Goal: Task Accomplishment & Management: Manage account settings

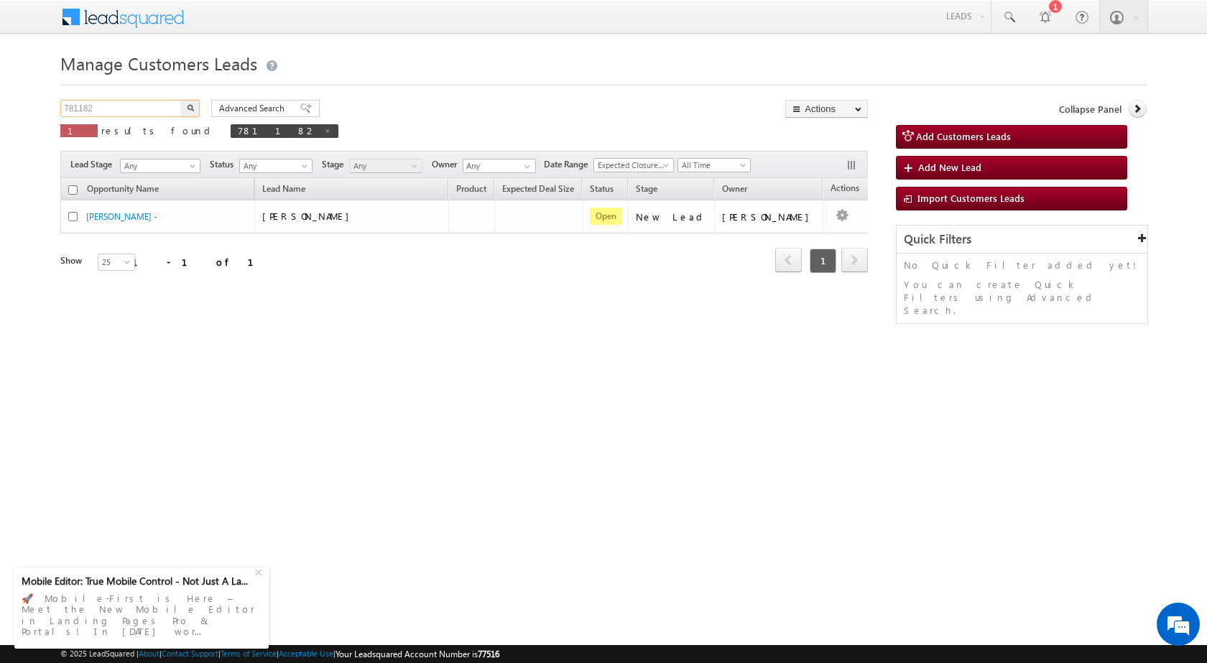
drag, startPoint x: 106, startPoint y: 108, endPoint x: 0, endPoint y: 108, distance: 105.6
click at [0, 108] on body "Menu [PERSON_NAME] sitar a6@ks erve." at bounding box center [603, 203] width 1207 height 407
paste input "3596"
type input "783596"
click at [194, 104] on button "button" at bounding box center [190, 108] width 19 height 17
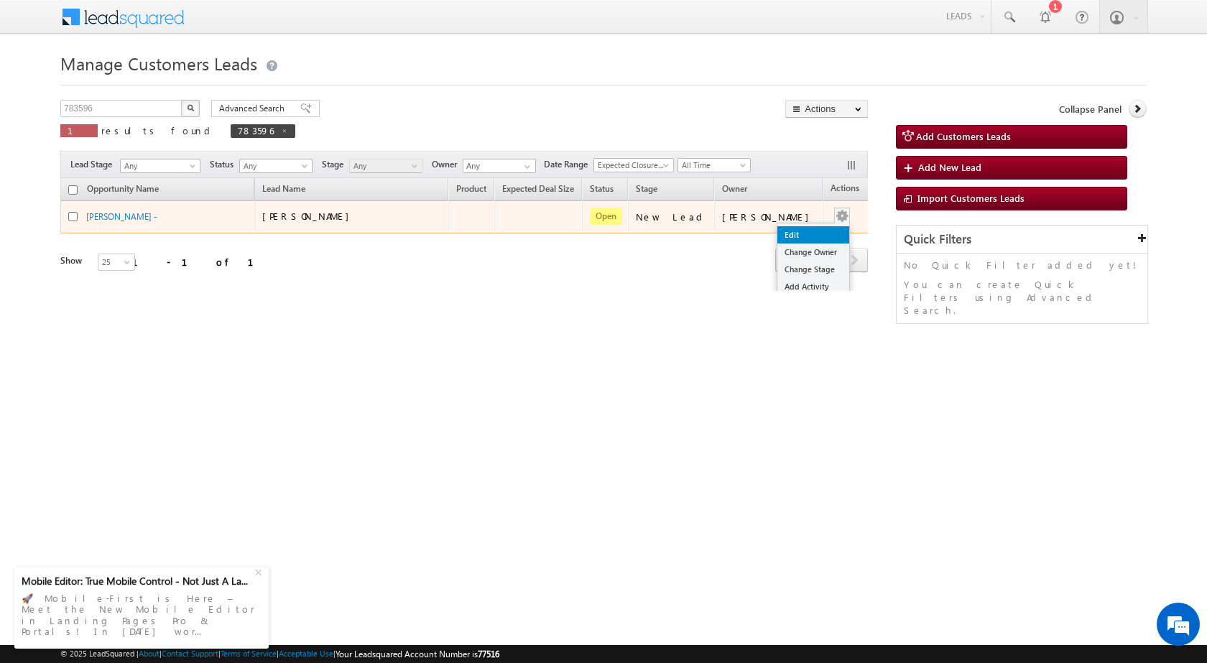
click at [809, 231] on link "Edit" at bounding box center [813, 234] width 72 height 17
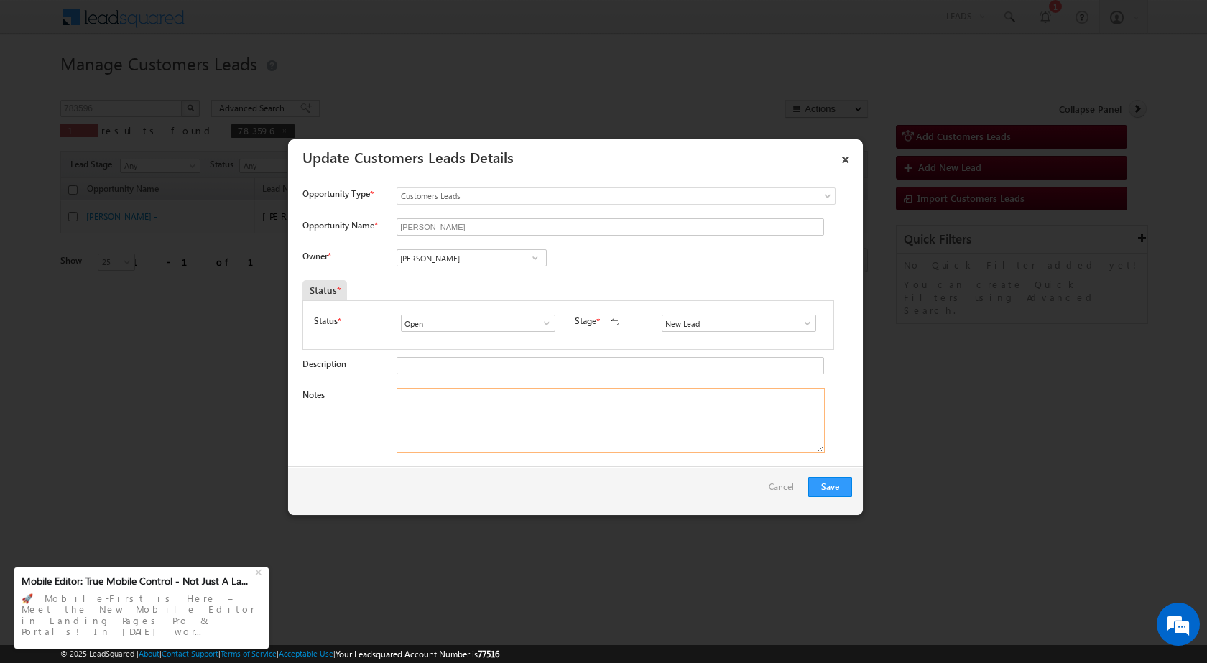
click at [517, 435] on textarea "Notes" at bounding box center [611, 420] width 428 height 65
paste textarea "783596 / [PERSON_NAME] / 9977351566 / CONSTRUCITION / OWNER - HIMSELF / 455116 …"
type textarea "783596 / [PERSON_NAME] / 9977351566 / CONSTRUCITION / OWNER - HIMSELF / 455116 …"
click at [526, 259] on link at bounding box center [535, 258] width 18 height 14
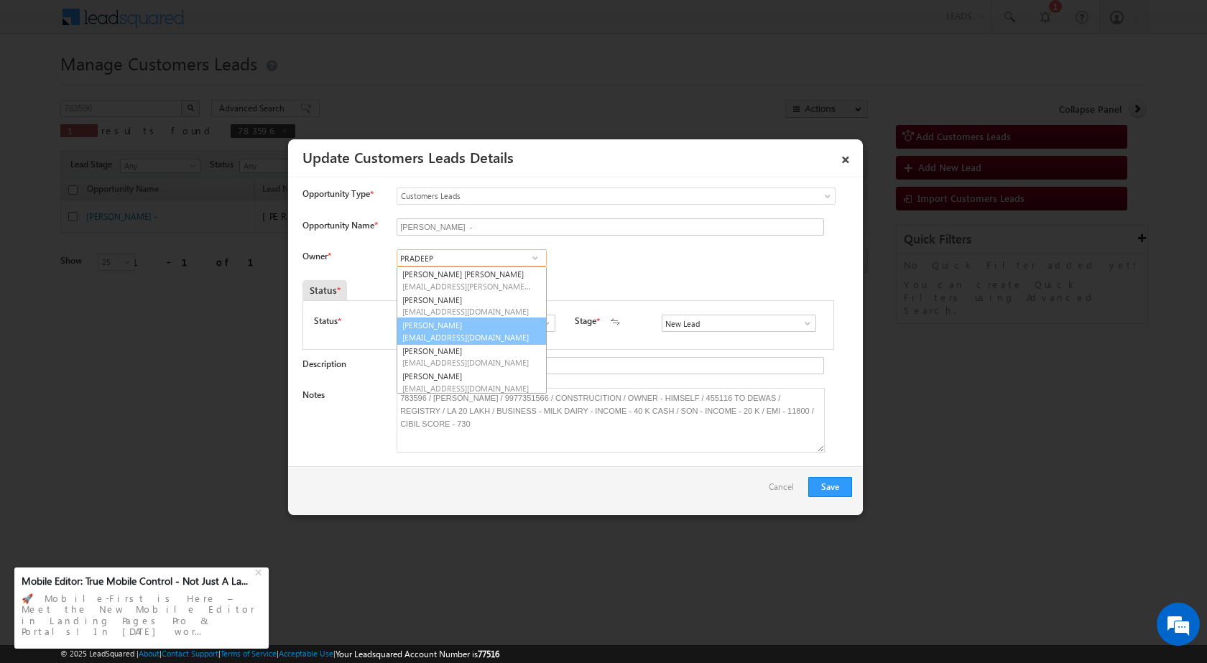
click at [515, 330] on link "[PERSON_NAME] [PERSON_NAME][EMAIL_ADDRESS][DOMAIN_NAME]" at bounding box center [472, 331] width 150 height 27
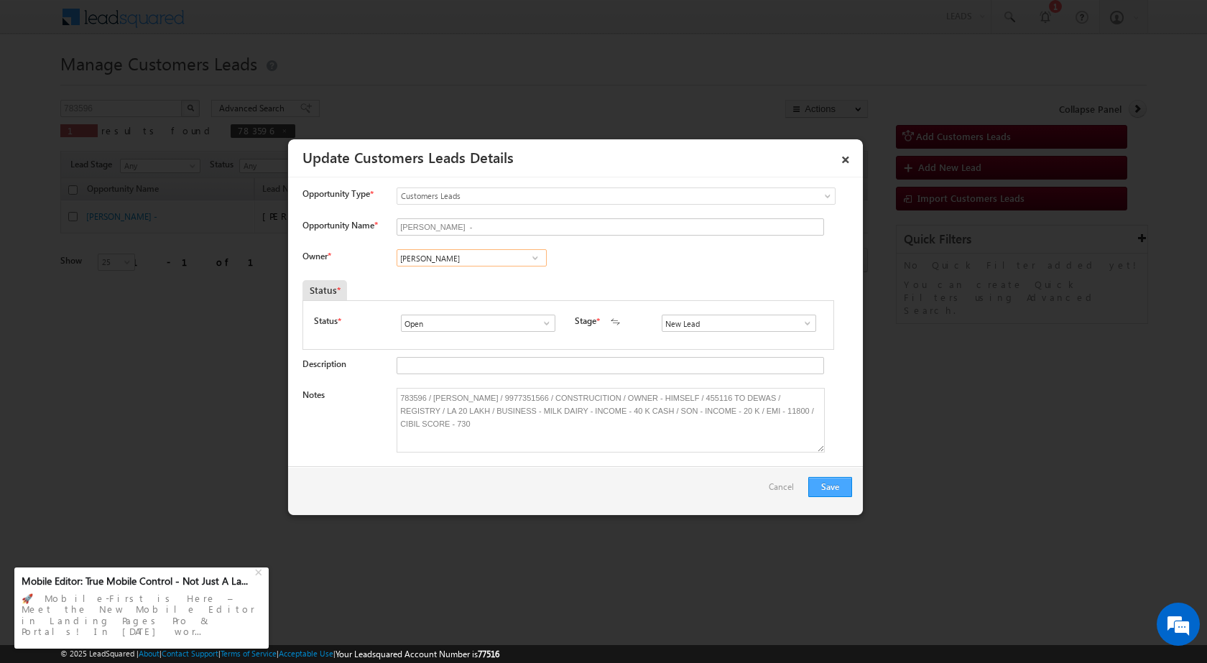
type input "[PERSON_NAME]"
click at [838, 489] on button "Save" at bounding box center [830, 487] width 44 height 20
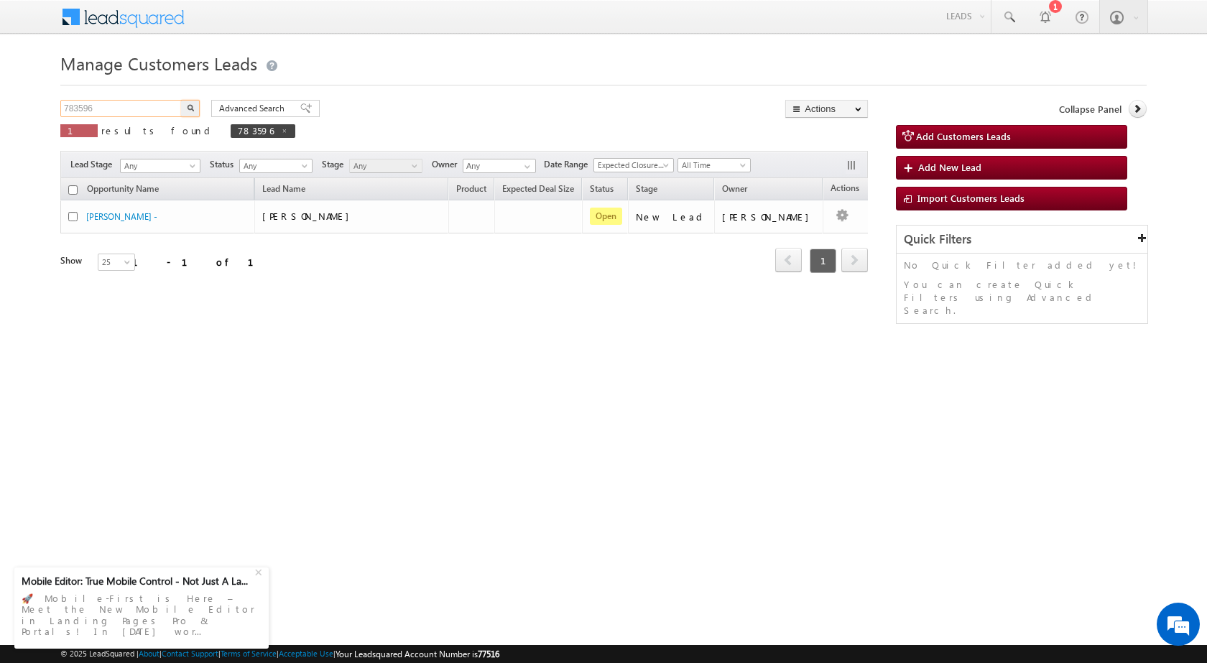
click at [85, 114] on input "783596" at bounding box center [121, 108] width 123 height 17
paste input "017"
type input "783017"
click at [181, 100] on button "button" at bounding box center [190, 108] width 19 height 17
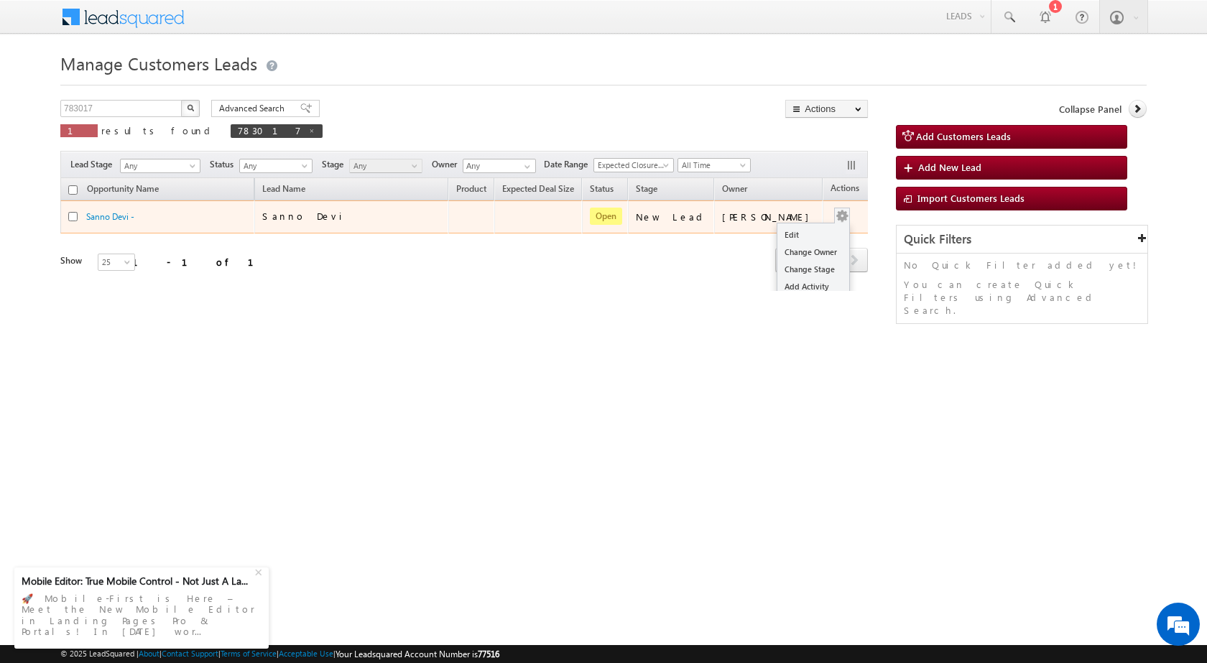
click at [835, 213] on button "button" at bounding box center [842, 216] width 14 height 14
click at [791, 228] on td "[PERSON_NAME]" at bounding box center [768, 216] width 108 height 33
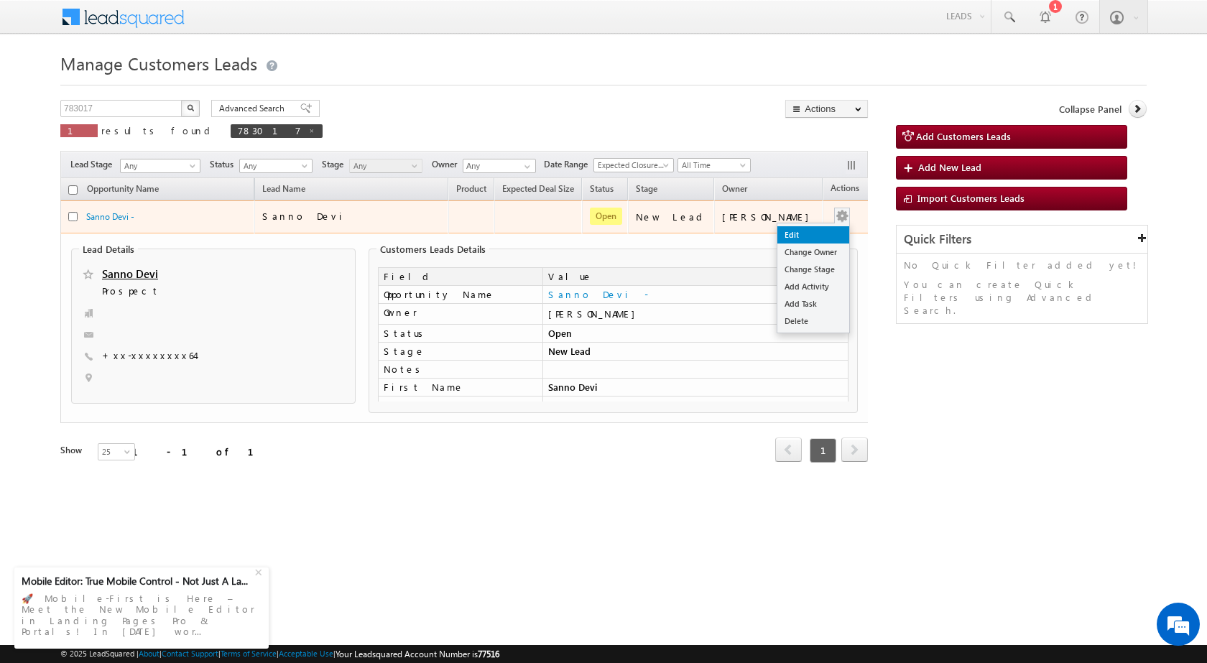
click at [815, 231] on link "Edit" at bounding box center [813, 234] width 72 height 17
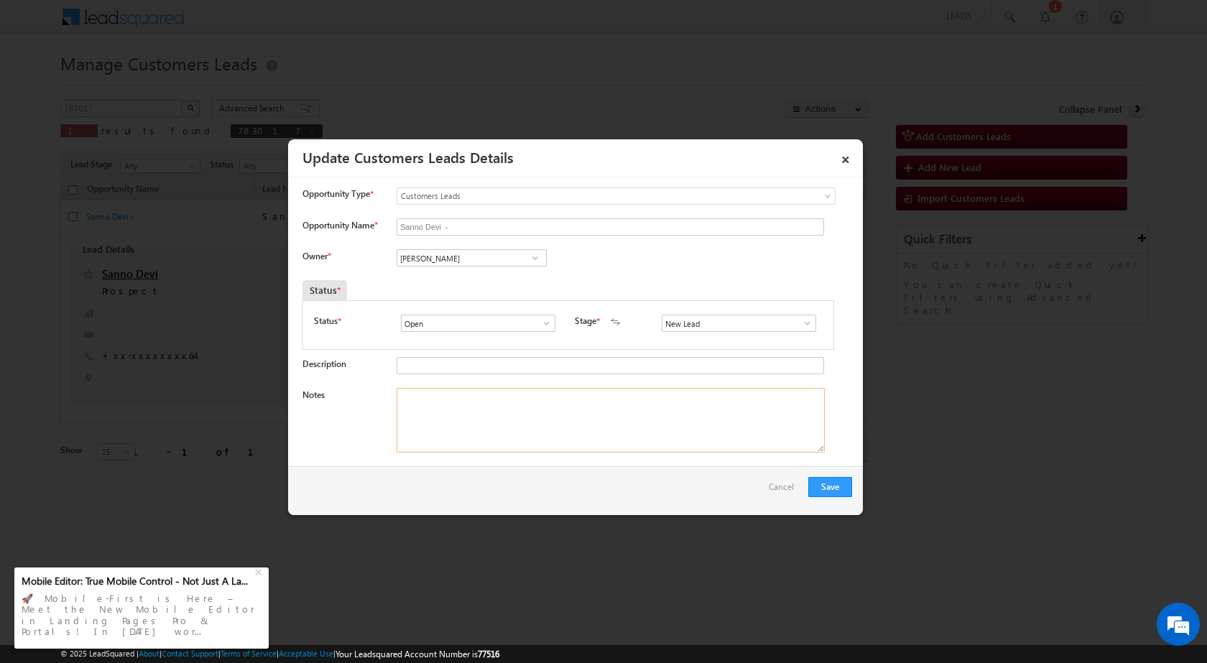
click at [499, 422] on textarea "Notes" at bounding box center [611, 420] width 428 height 65
paste textarea "783017 / [PERSON_NAME] / 7398240564 / CONSTRUCTION / OWNER FATHER AGE [DEMOGRAP…"
type textarea "783017 / [PERSON_NAME] / 7398240564 / CONSTRUCTION / OWNER FATHER AGE [DEMOGRAP…"
click at [483, 256] on input "[PERSON_NAME]" at bounding box center [472, 257] width 150 height 17
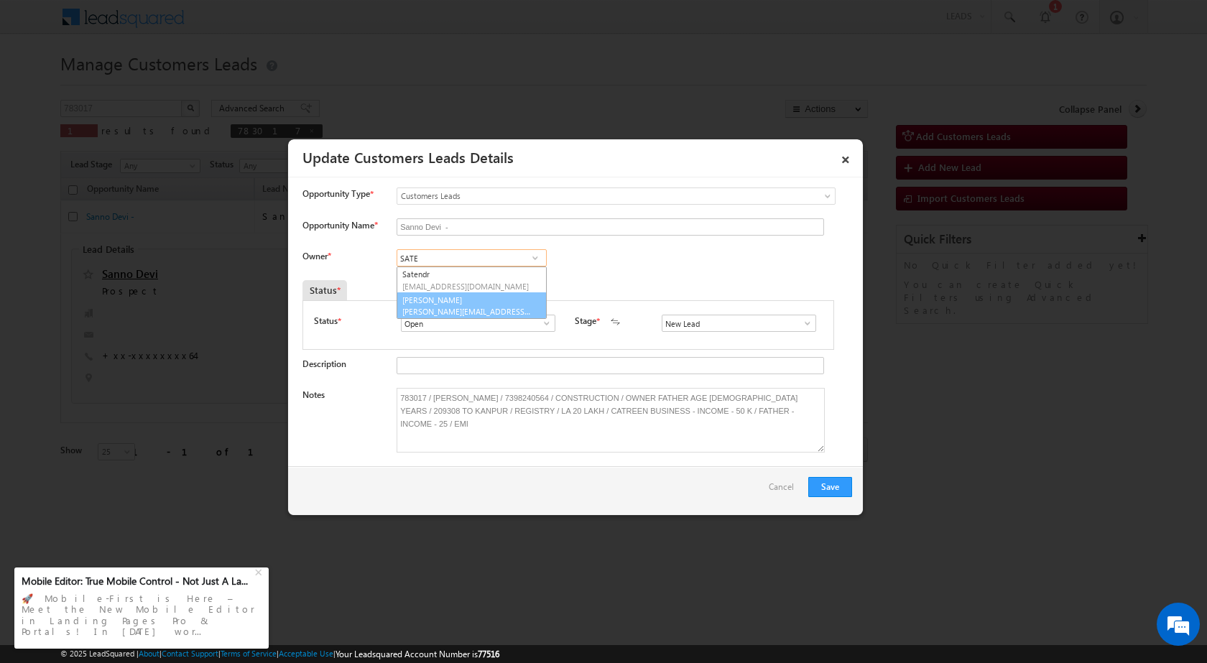
click at [477, 307] on span "[PERSON_NAME][EMAIL_ADDRESS][DOMAIN_NAME]" at bounding box center [466, 311] width 129 height 11
type input "[PERSON_NAME]"
click at [830, 483] on button "Save" at bounding box center [830, 487] width 44 height 20
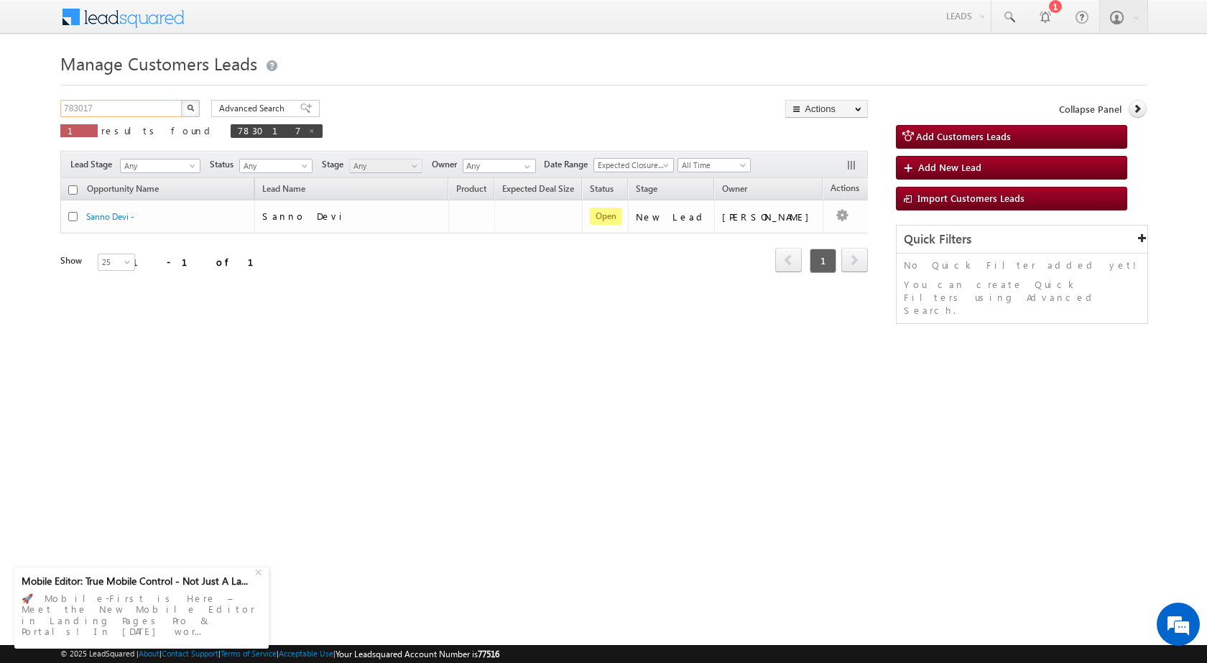
click at [75, 111] on input "783017" at bounding box center [121, 108] width 123 height 17
paste input "461"
type input "783461"
click at [190, 107] on img "button" at bounding box center [190, 107] width 7 height 7
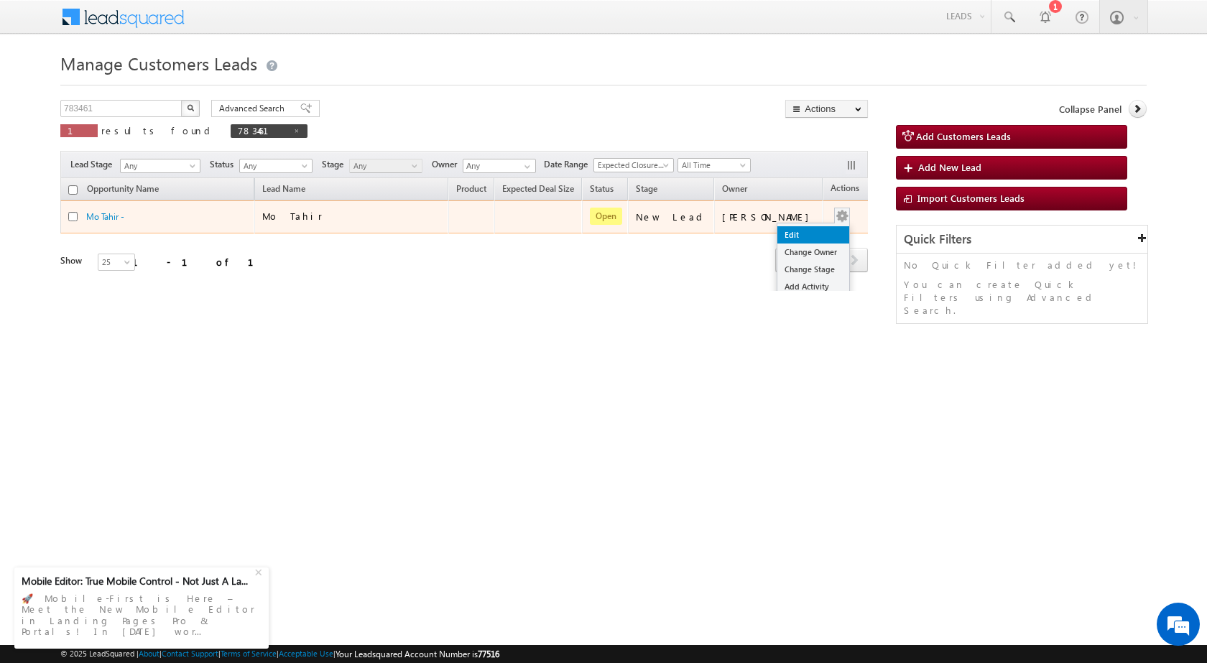
click at [810, 233] on link "Edit" at bounding box center [813, 234] width 72 height 17
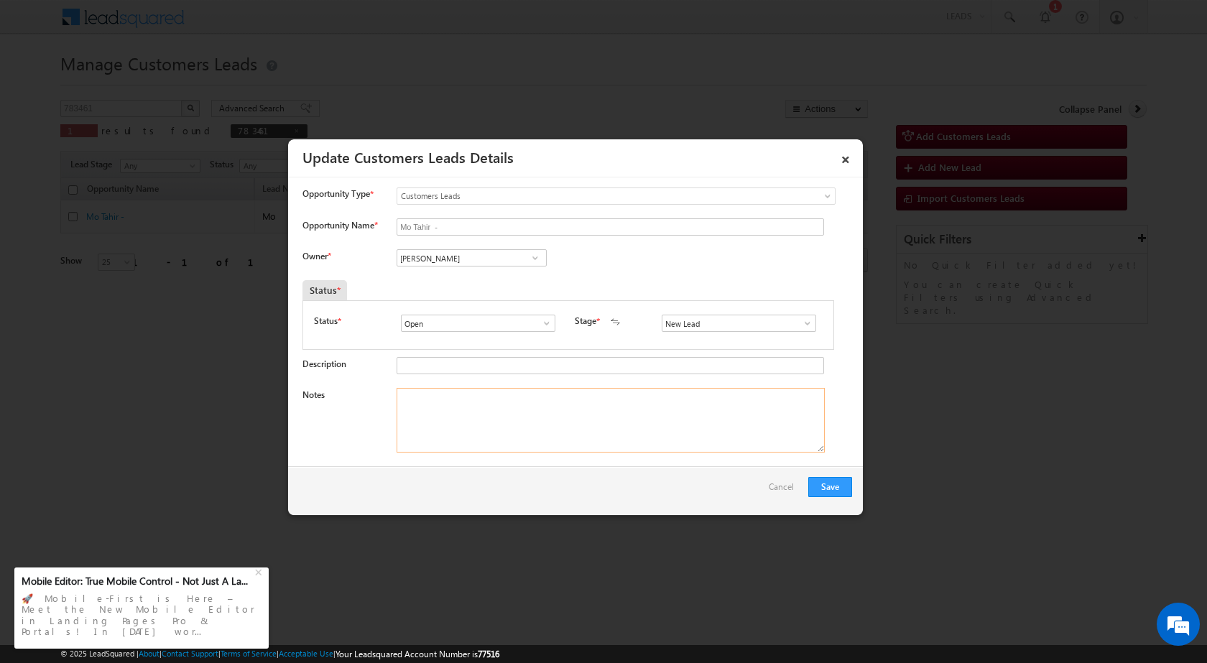
click at [499, 431] on textarea "Notes" at bounding box center [611, 420] width 428 height 65
paste textarea "783461 / Mo Tahir / 9149213492 / P + C / 243503 TO BAREILLY / PLOT VALUE 07 LAK…"
type textarea "783461 / Mo Tahir / 9149213492 / P + C / 243503 TO BAREILLY / PLOT VALUE 07 LAK…"
click at [529, 256] on span at bounding box center [535, 257] width 14 height 11
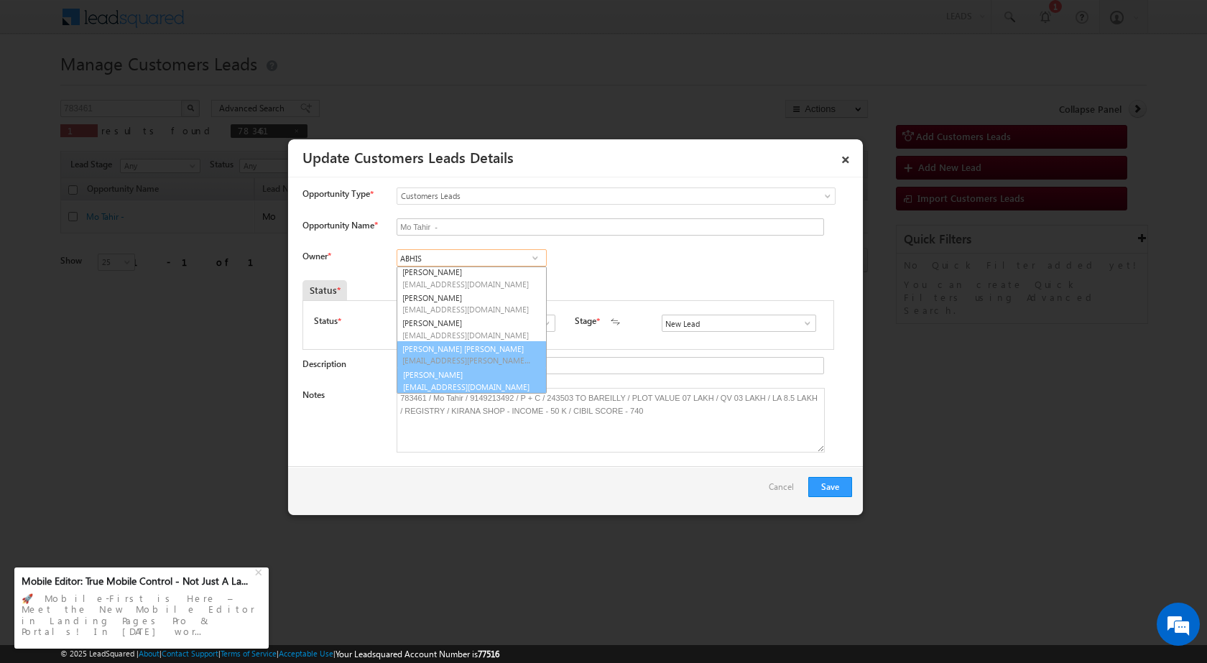
scroll to position [105, 0]
click at [474, 380] on span "[EMAIL_ADDRESS][DOMAIN_NAME]" at bounding box center [466, 385] width 129 height 11
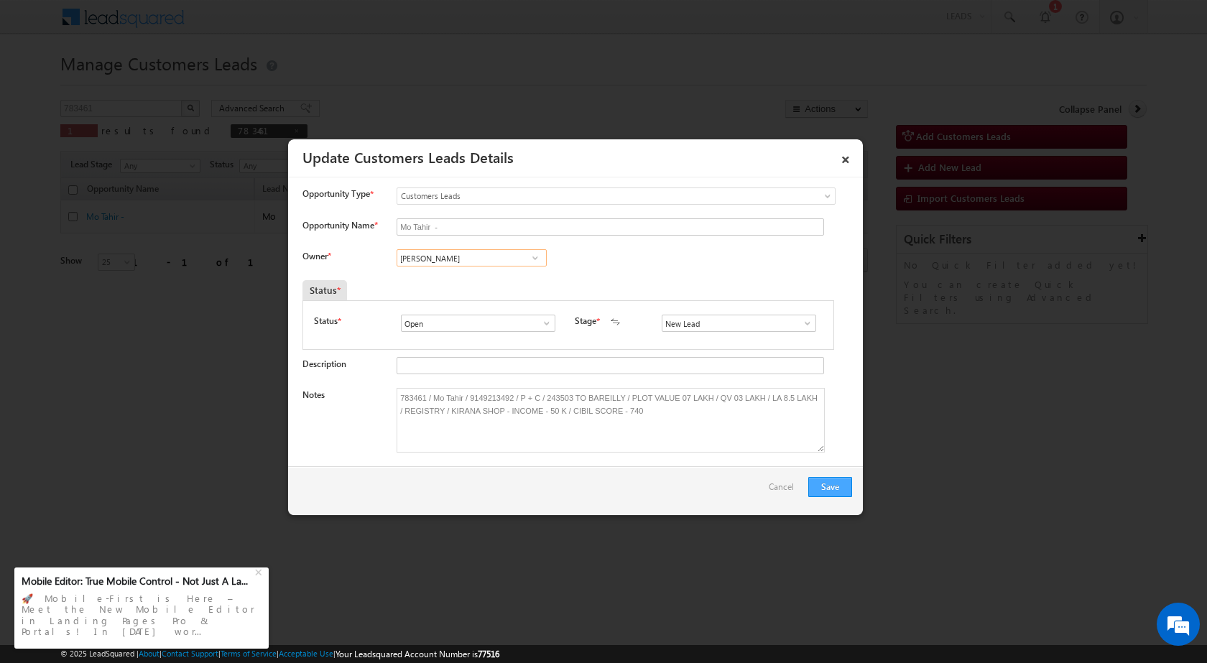
type input "[PERSON_NAME]"
click at [817, 490] on button "Save" at bounding box center [830, 487] width 44 height 20
